Goal: Find specific fact: Find specific fact

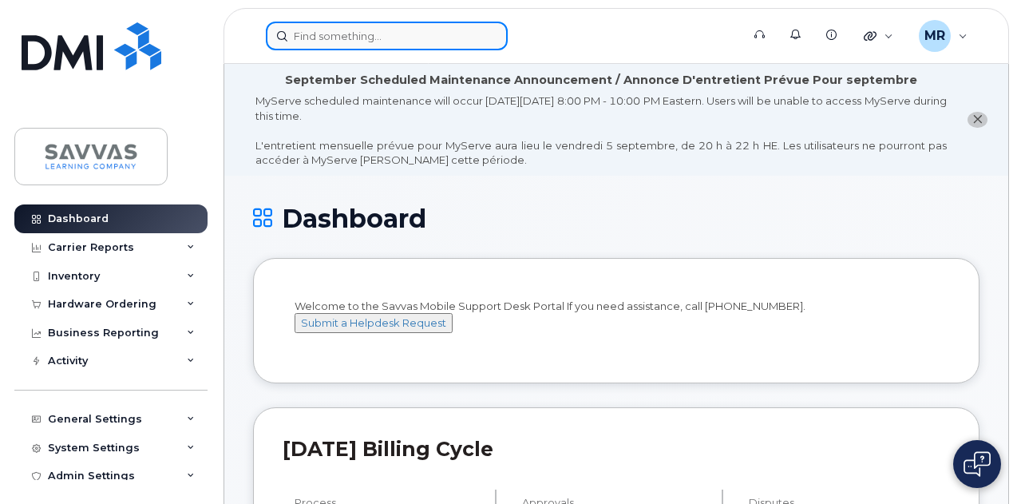
click at [409, 37] on input at bounding box center [387, 36] width 242 height 29
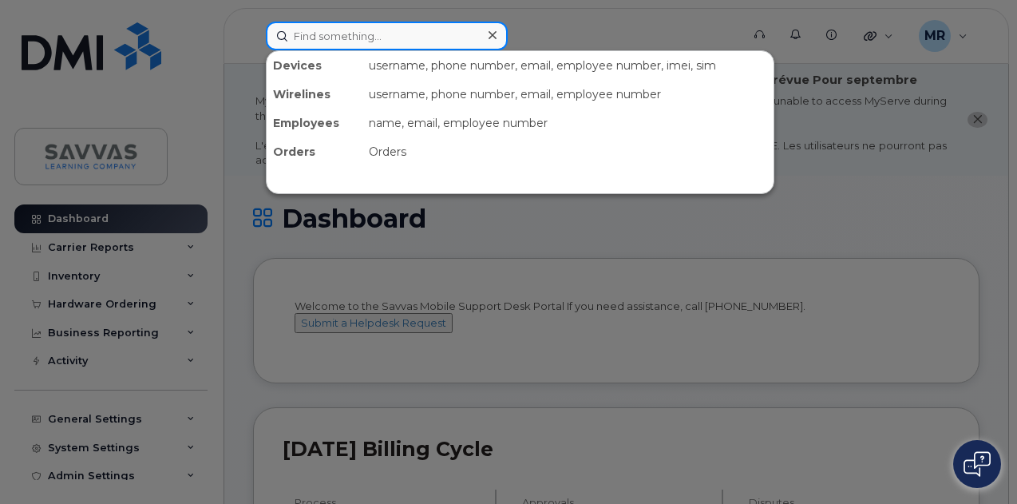
paste input "[PERSON_NAME]"
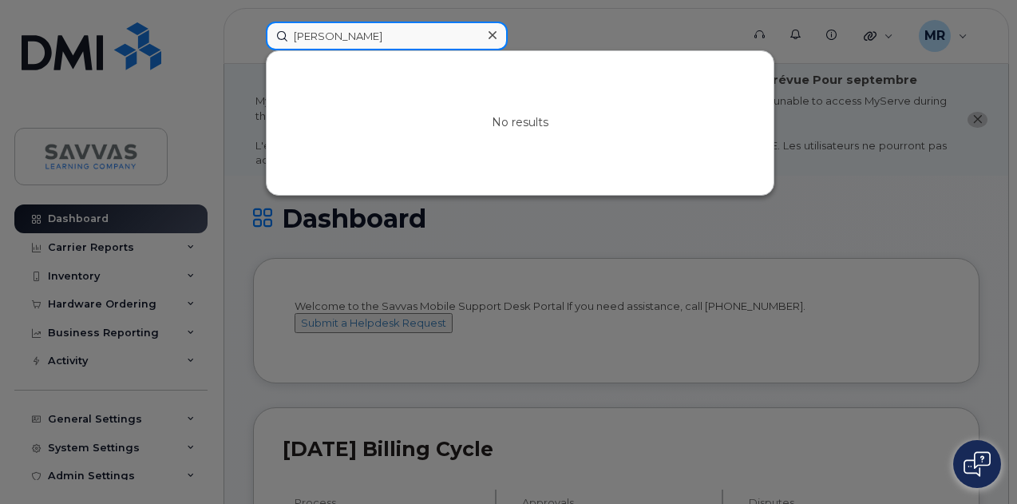
paste input "[PERSON_NAME][EMAIL_ADDRESS][PERSON_NAME][PERSON_NAME][DOMAIN_NAME]"
paste input "847.691.9254"
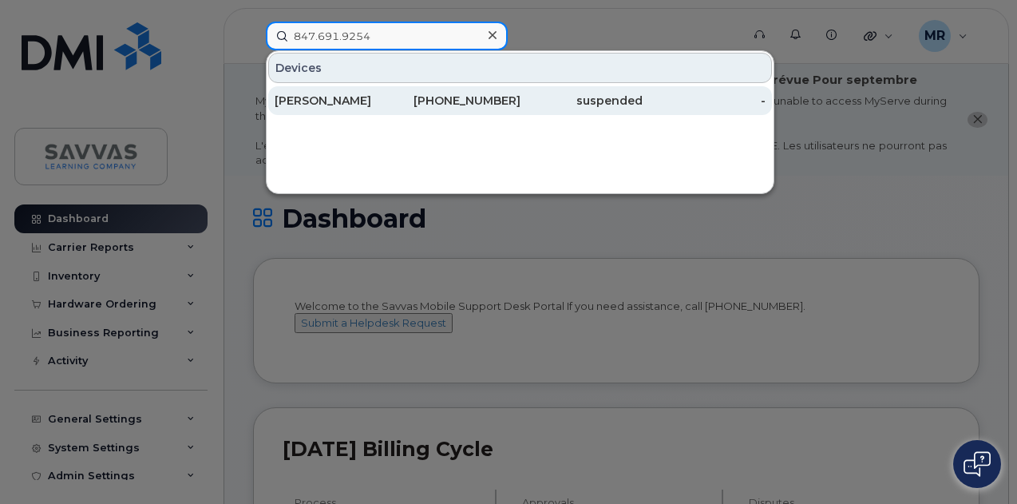
type input "847.691.9254"
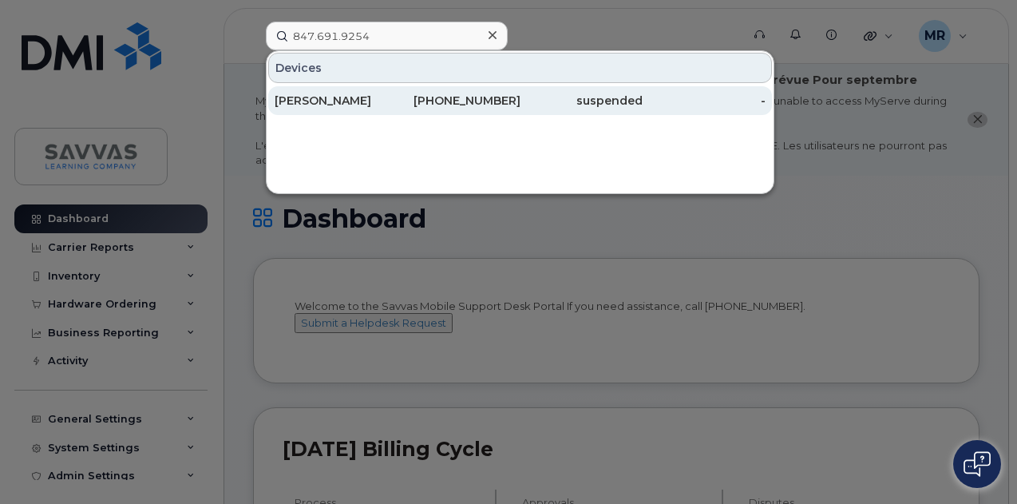
click at [356, 108] on div "[PERSON_NAME]" at bounding box center [336, 100] width 123 height 29
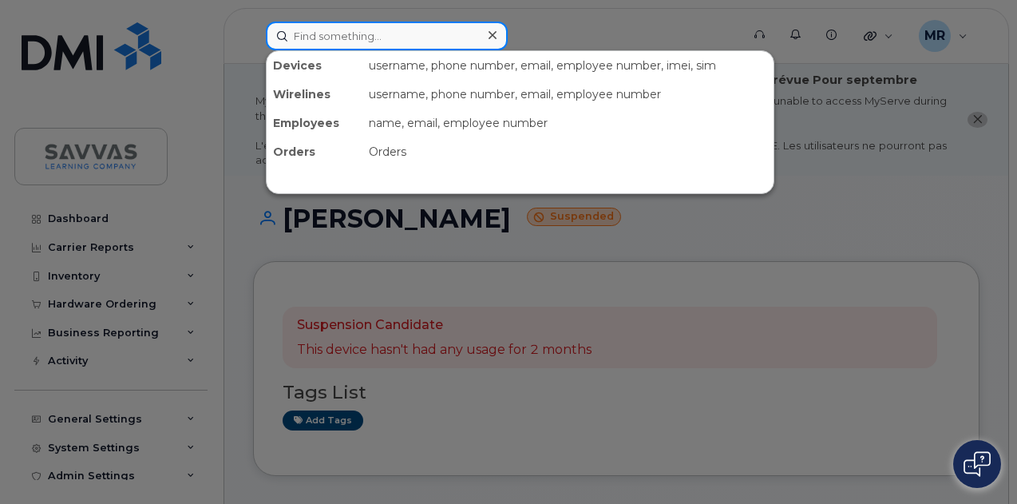
click at [372, 29] on input at bounding box center [387, 36] width 242 height 29
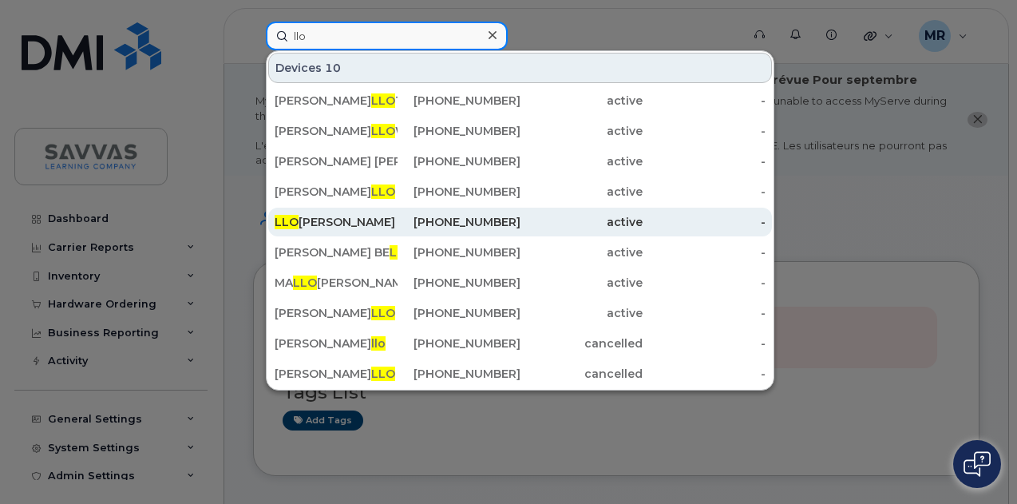
type input "llo"
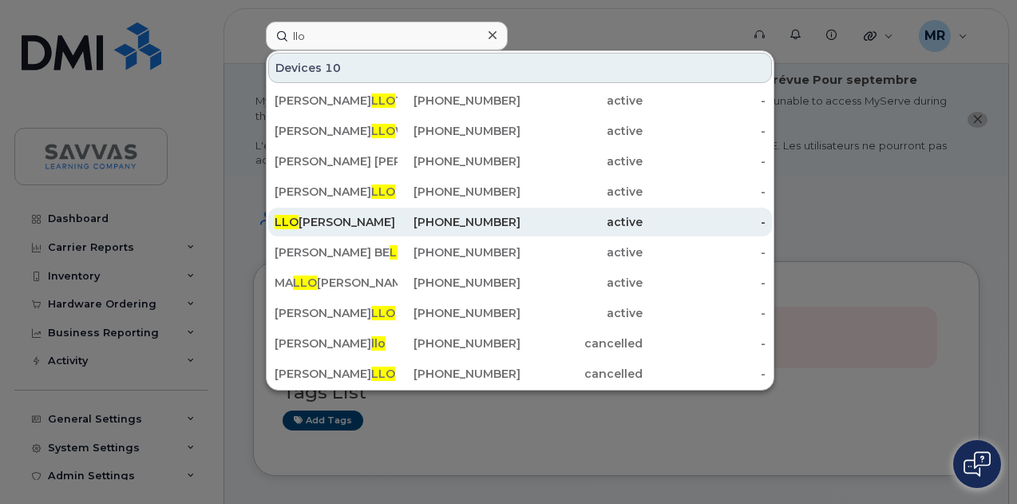
click at [389, 227] on div "LLO YD [PERSON_NAME]" at bounding box center [336, 222] width 123 height 16
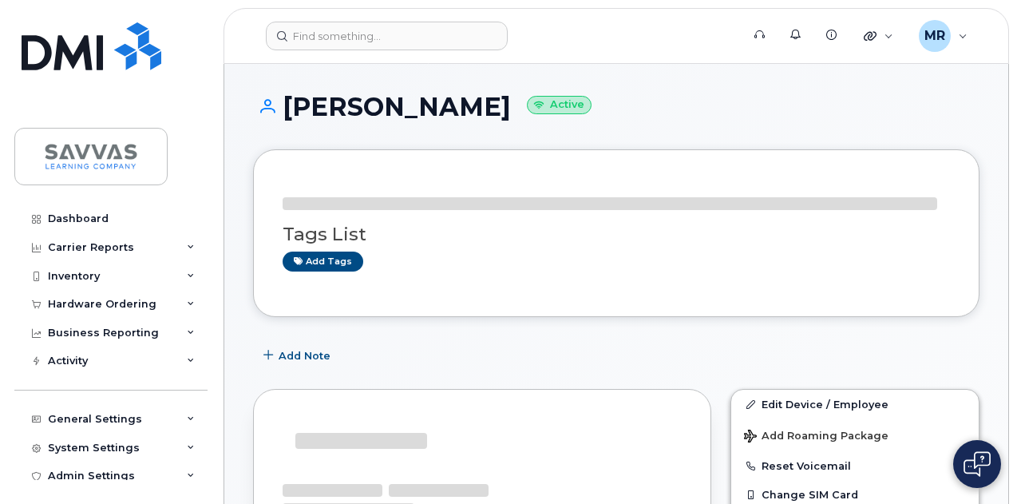
scroll to position [267, 0]
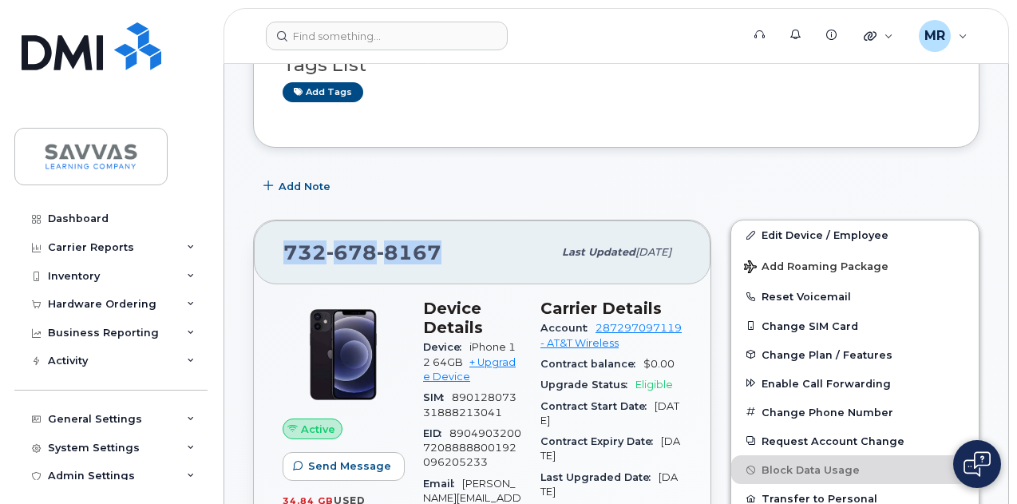
drag, startPoint x: 454, startPoint y: 247, endPoint x: 281, endPoint y: 266, distance: 173.5
click at [281, 266] on div "732 678 8167 Last updated Aug 21, 2025" at bounding box center [482, 252] width 457 height 64
copy span "732 678 8167"
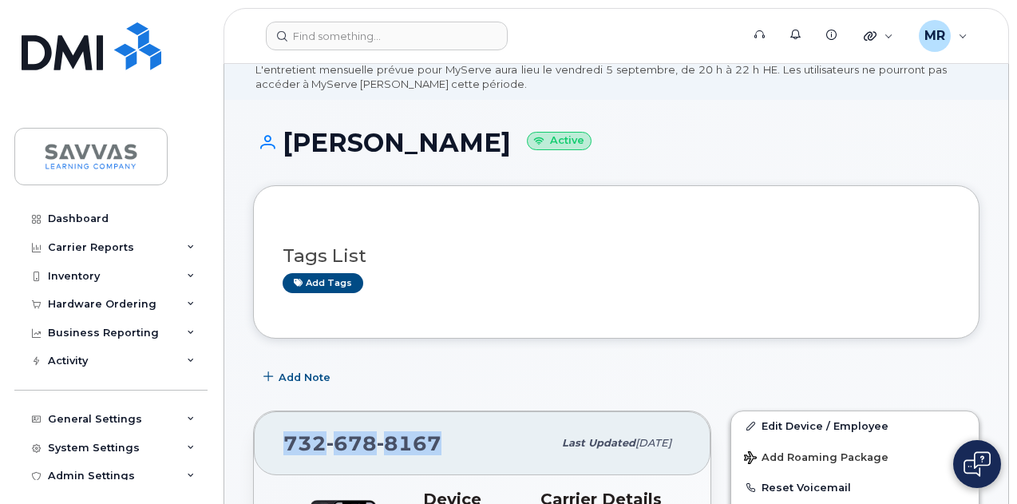
scroll to position [75, 0]
